Goal: Information Seeking & Learning: Learn about a topic

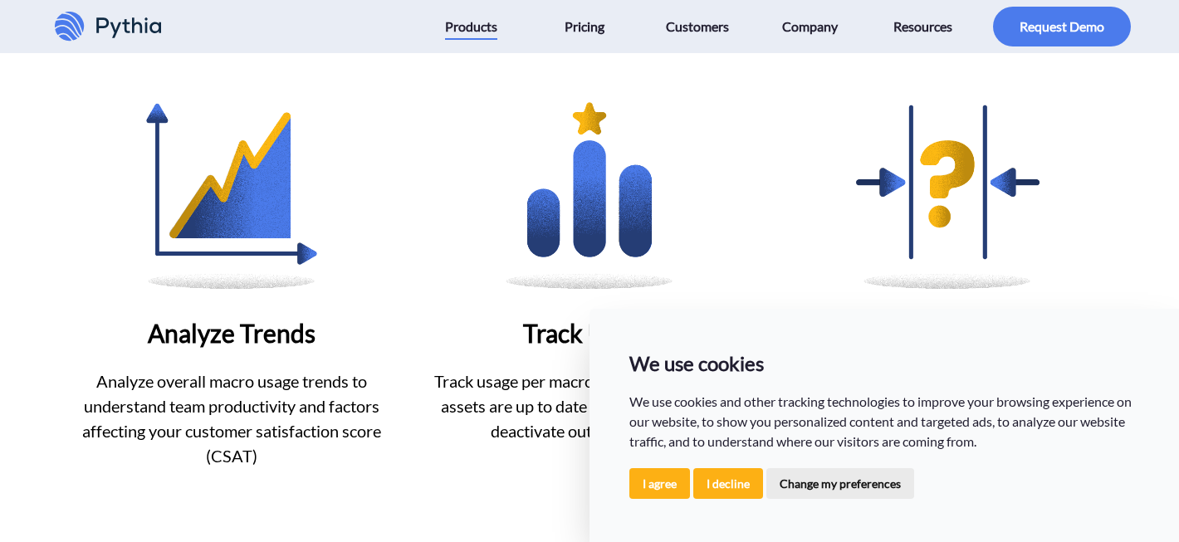
scroll to position [827, 0]
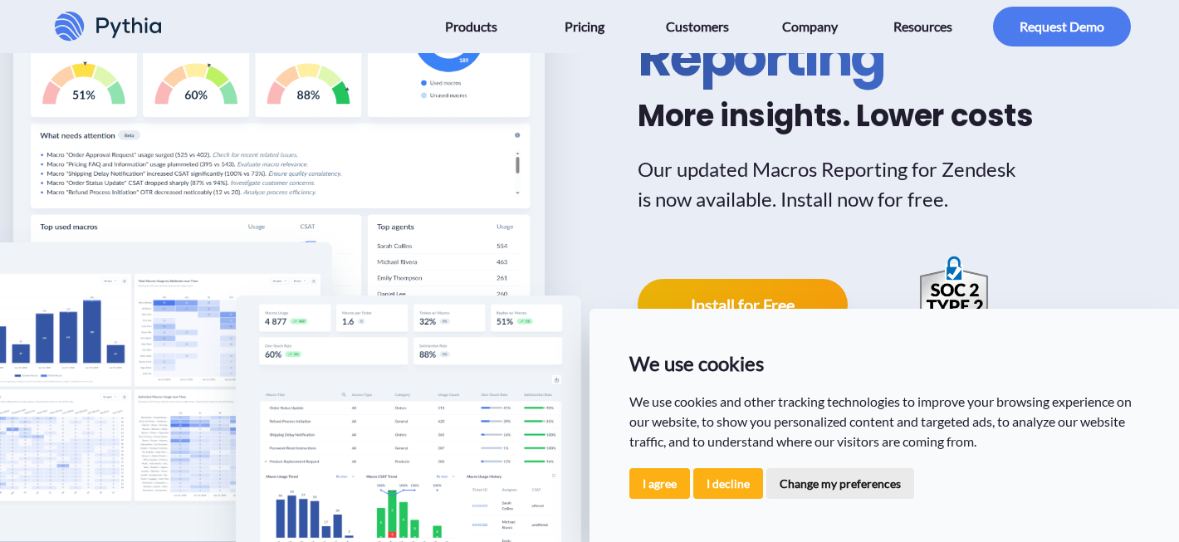
scroll to position [115, 0]
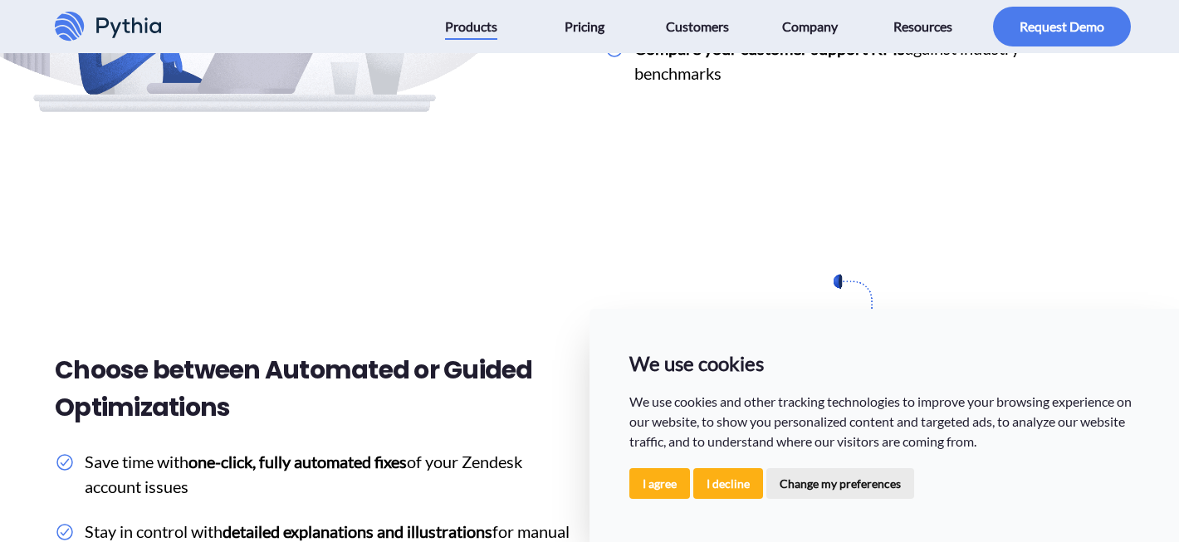
scroll to position [2186, 0]
